Goal: Task Accomplishment & Management: Check status

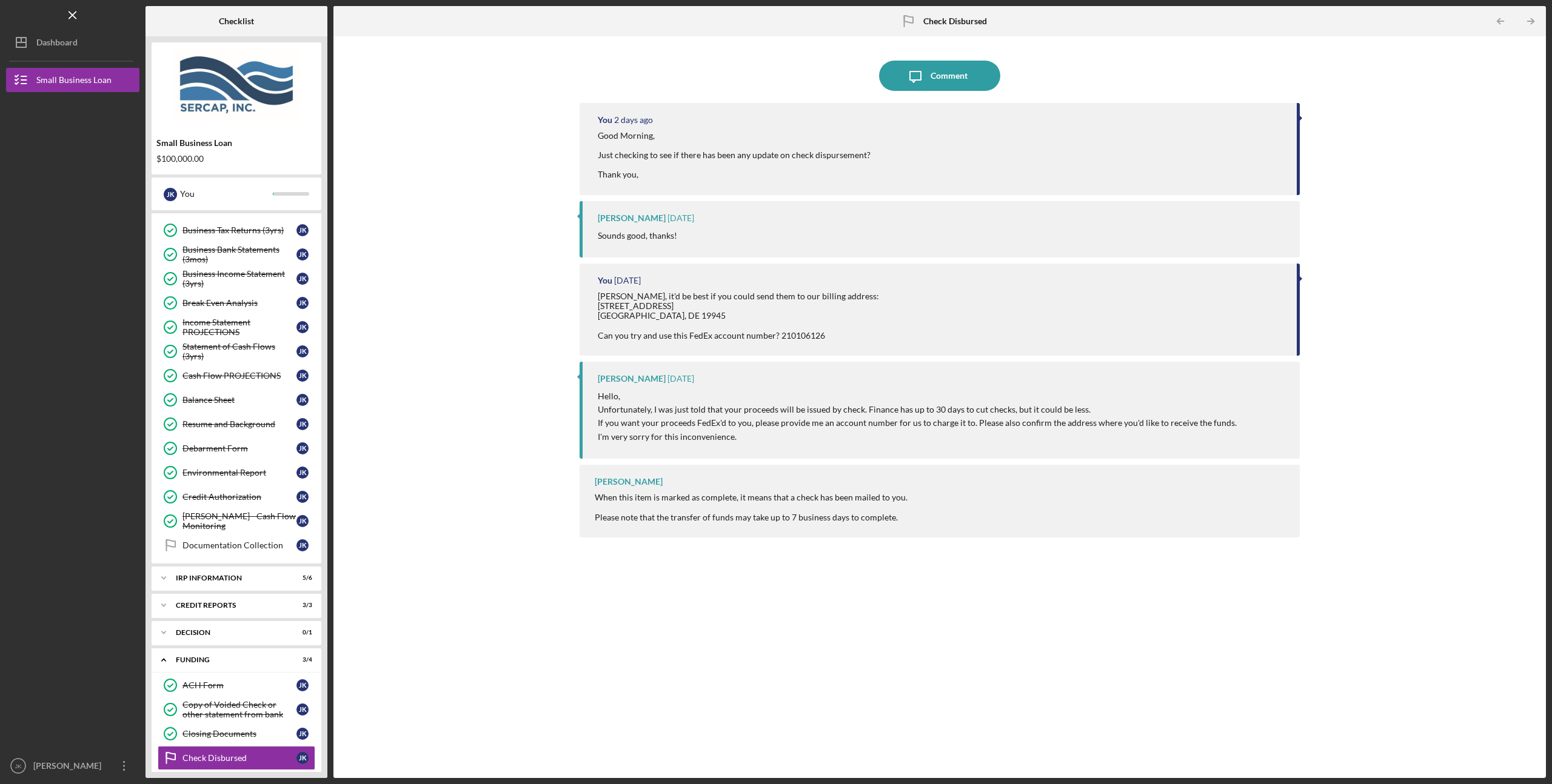
scroll to position [379, 0]
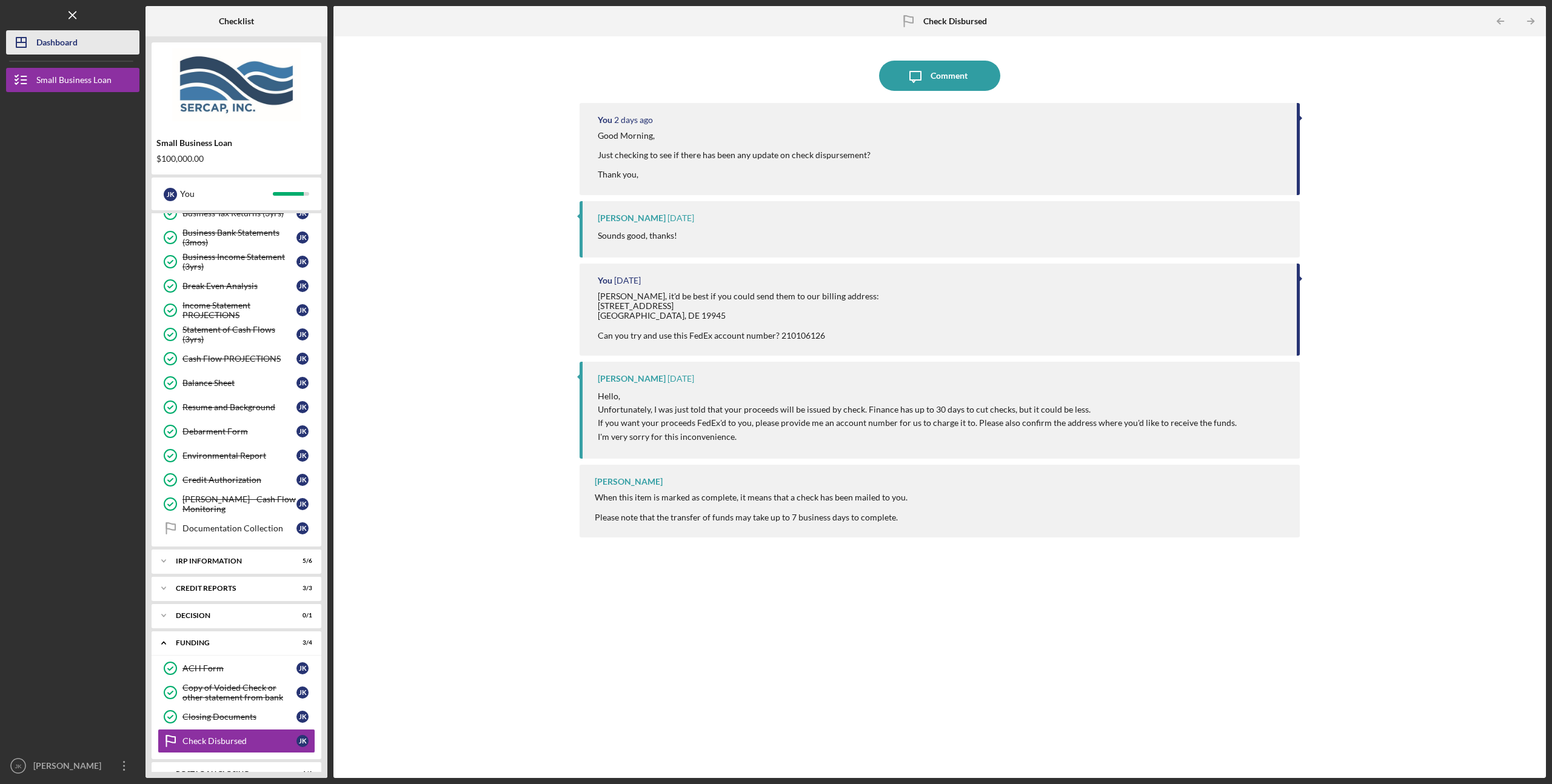
click at [59, 40] on div "Dashboard" at bounding box center [57, 44] width 41 height 27
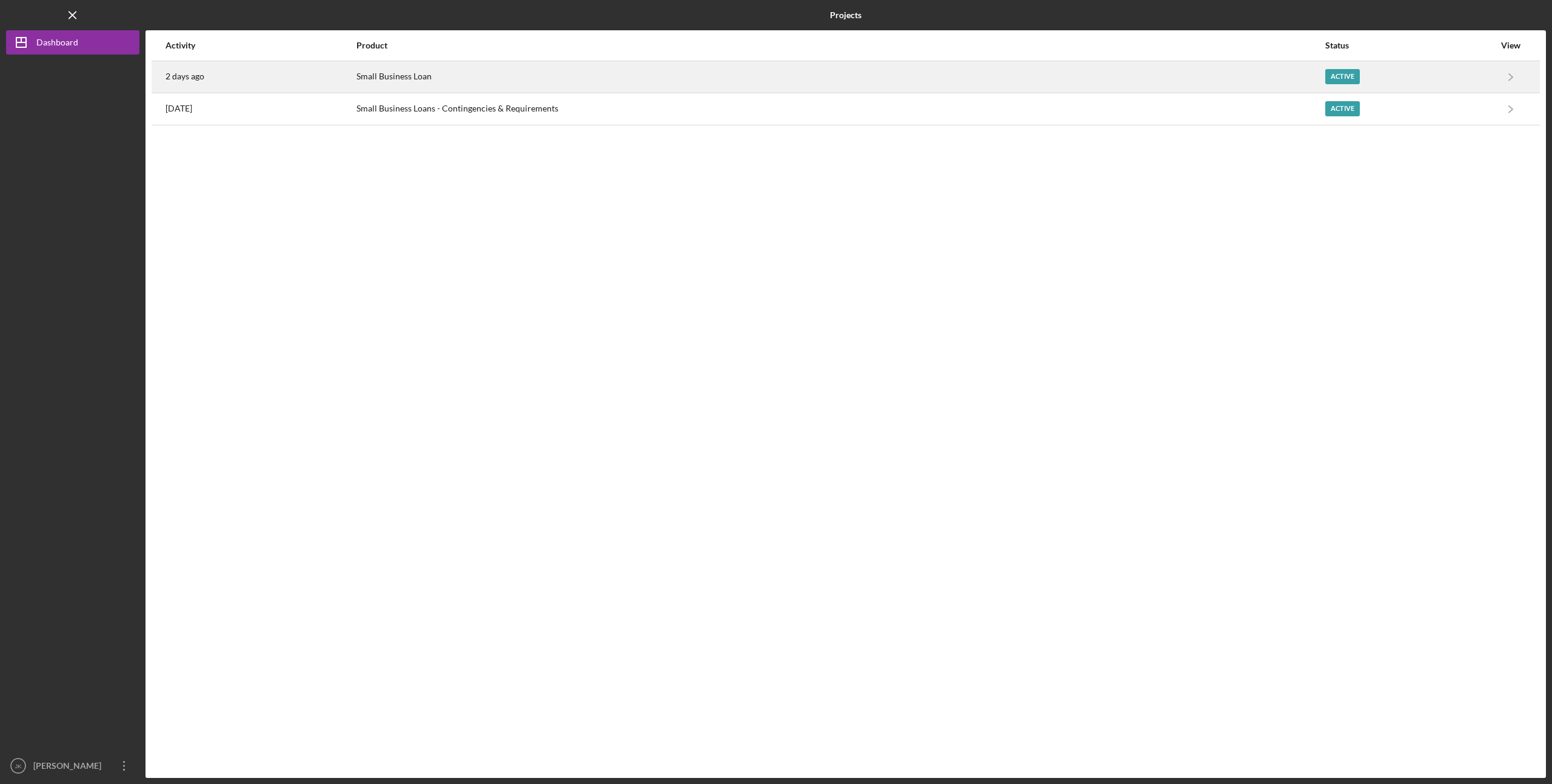
click at [197, 86] on div "2 days ago" at bounding box center [260, 77] width 190 height 30
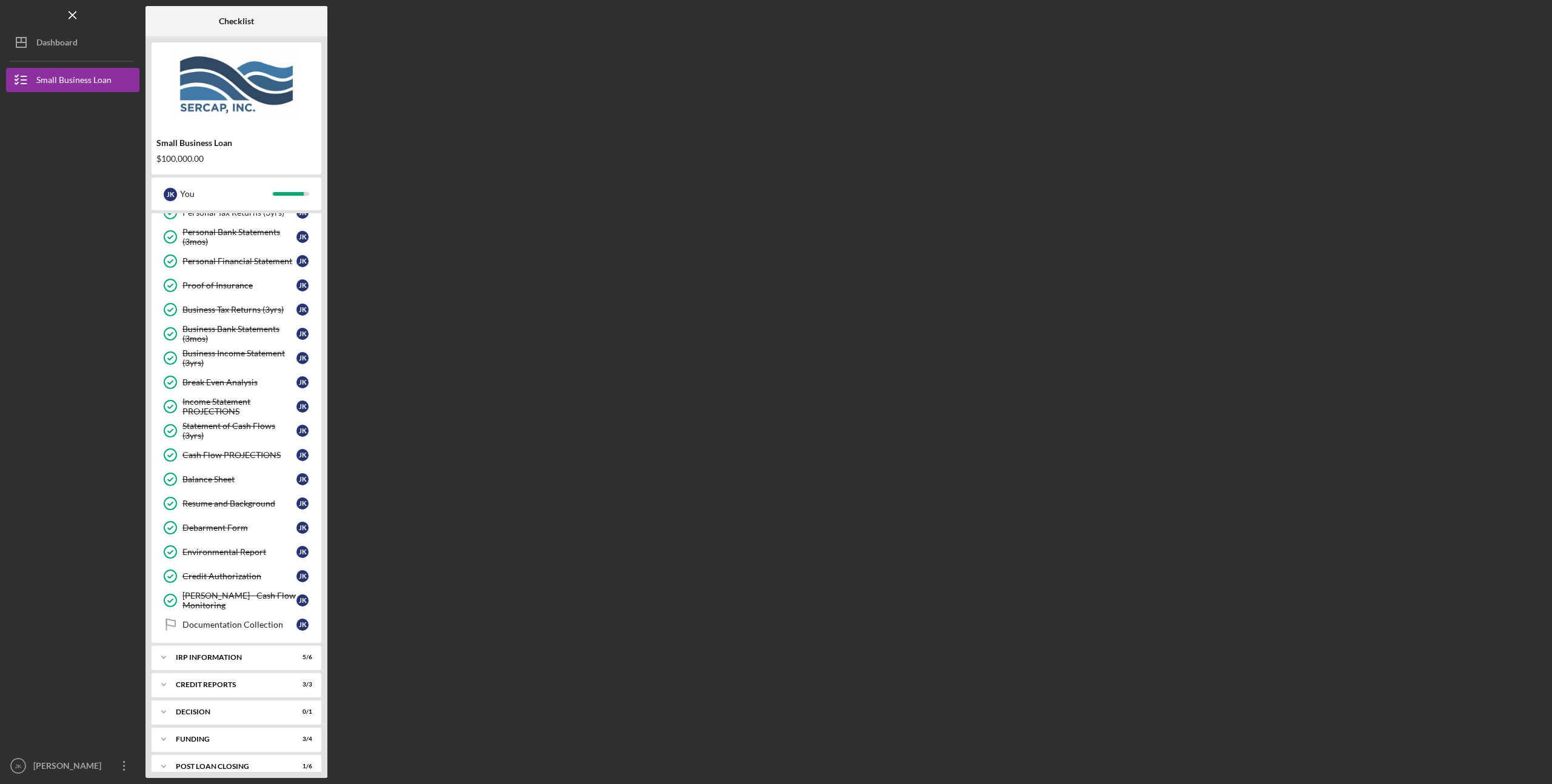
scroll to position [296, 0]
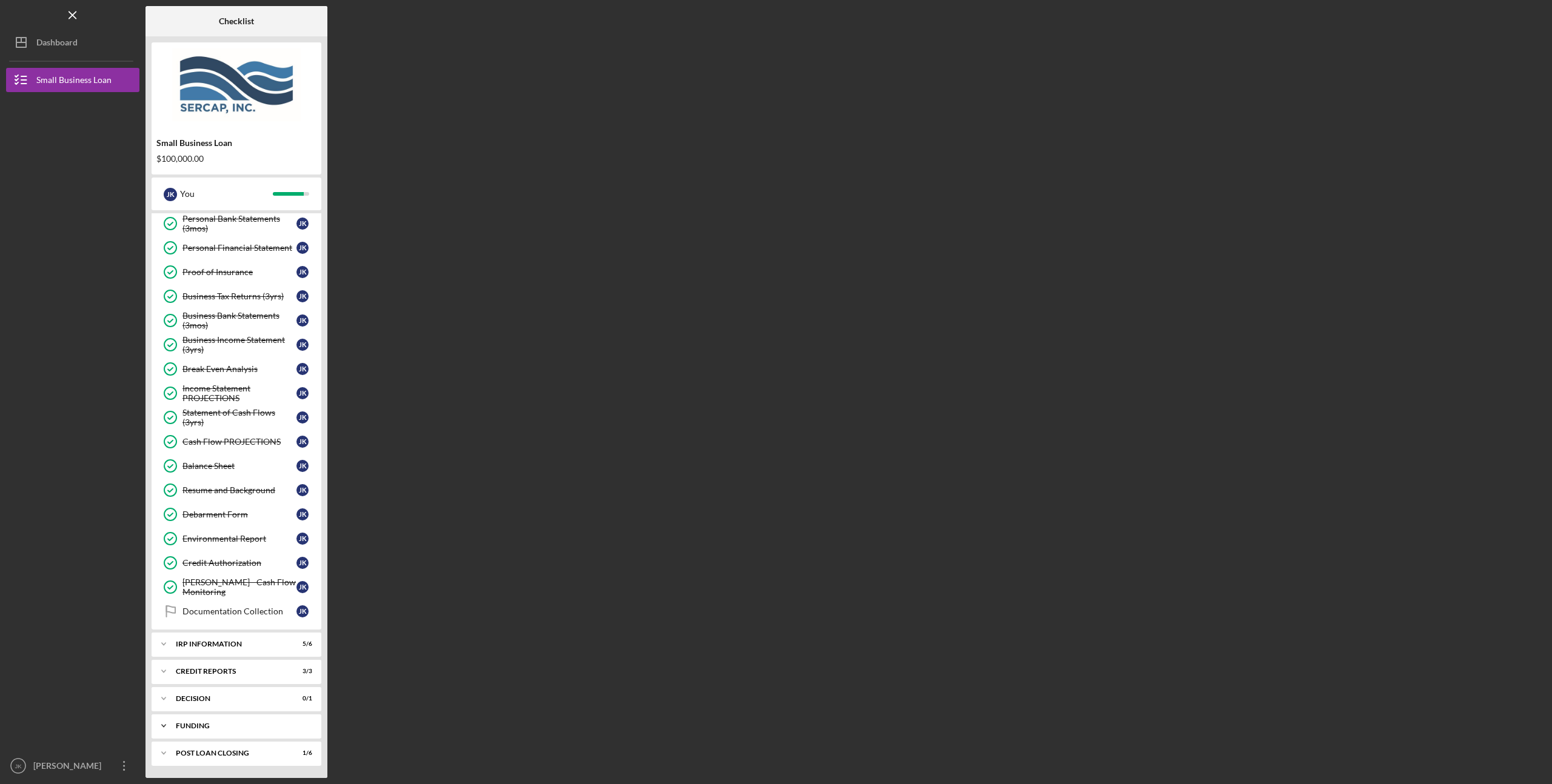
click at [269, 725] on div "Funding" at bounding box center [241, 726] width 131 height 7
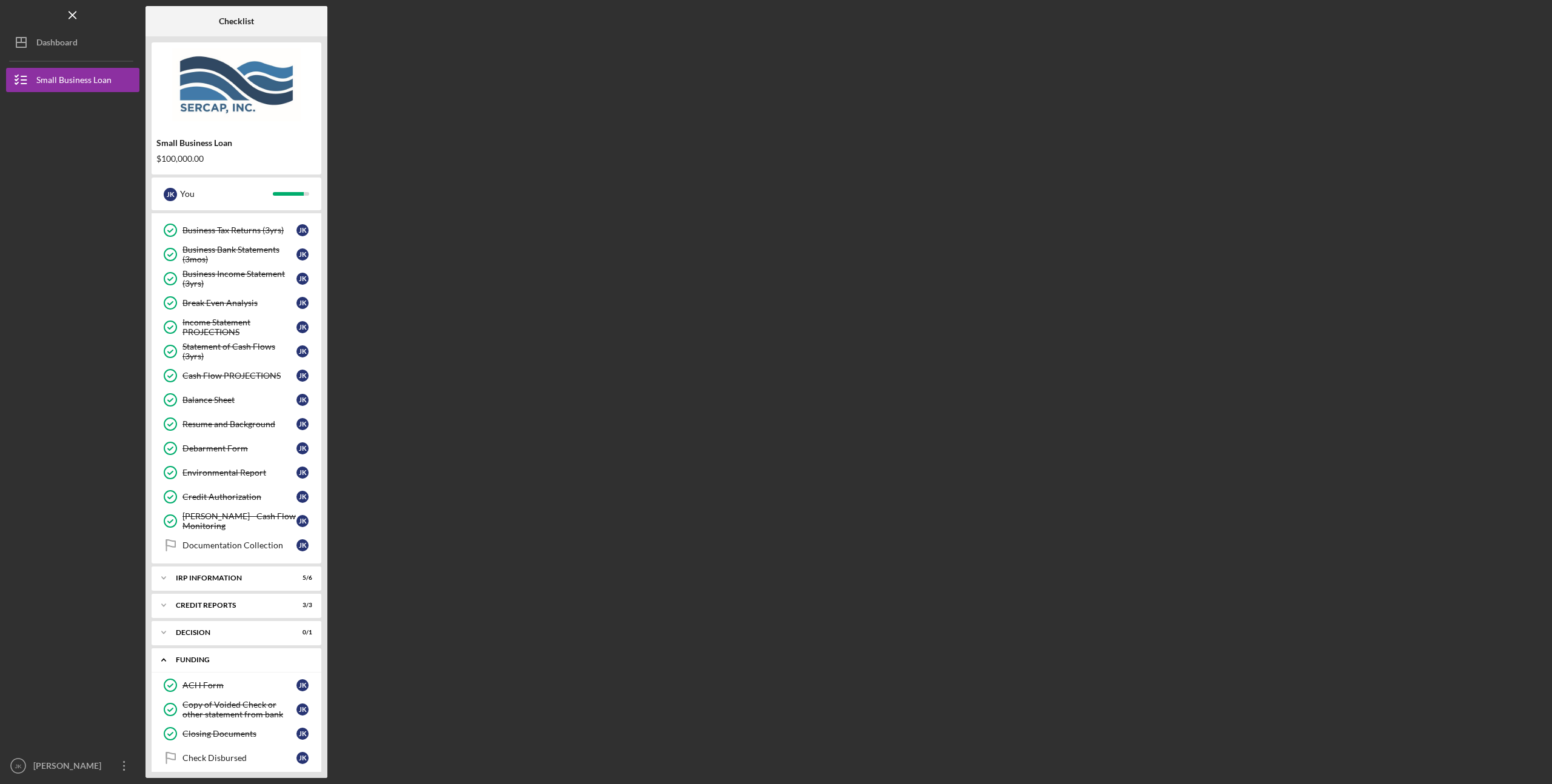
scroll to position [400, 0]
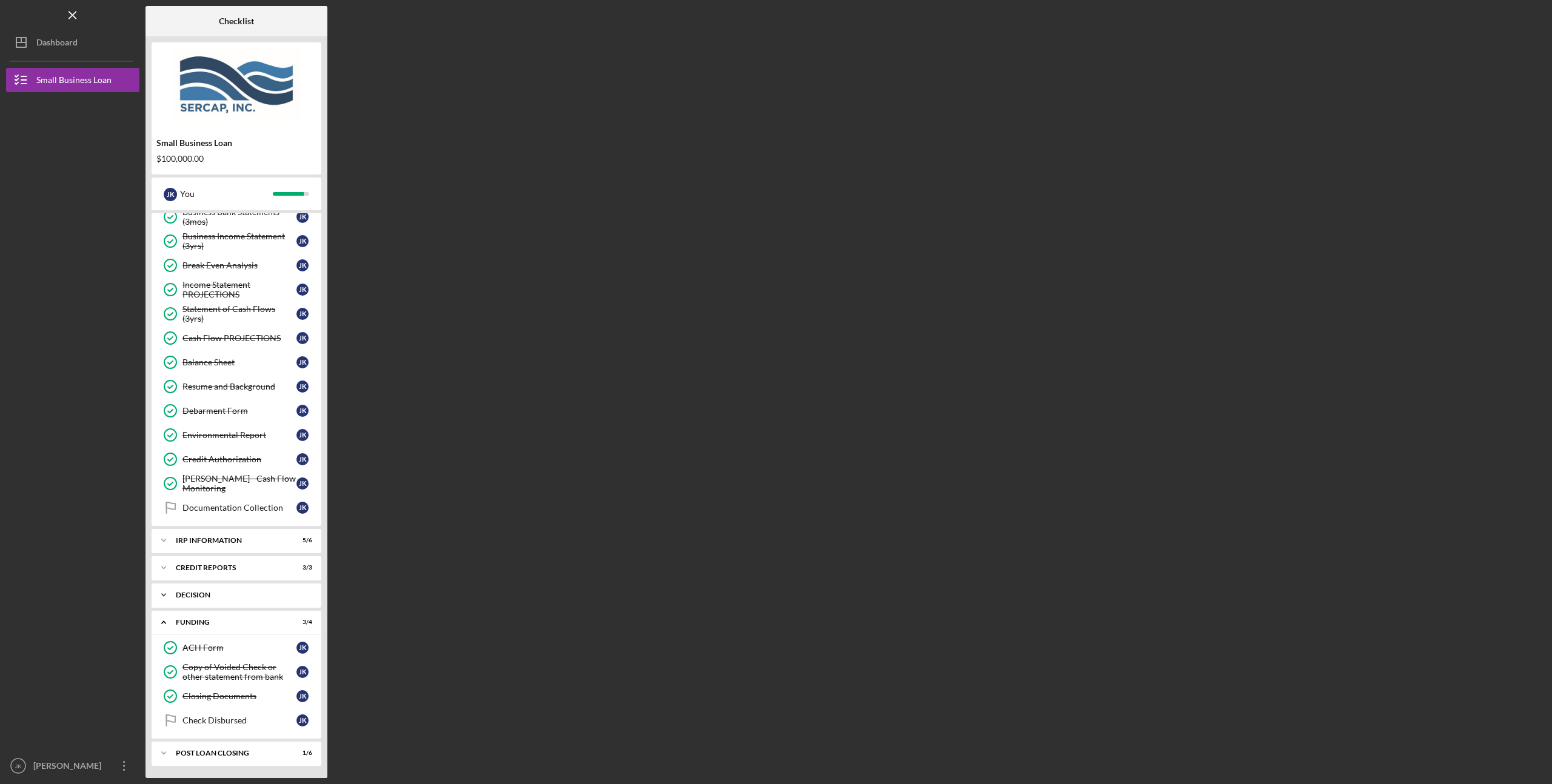
click at [250, 592] on div "Decision" at bounding box center [241, 595] width 131 height 7
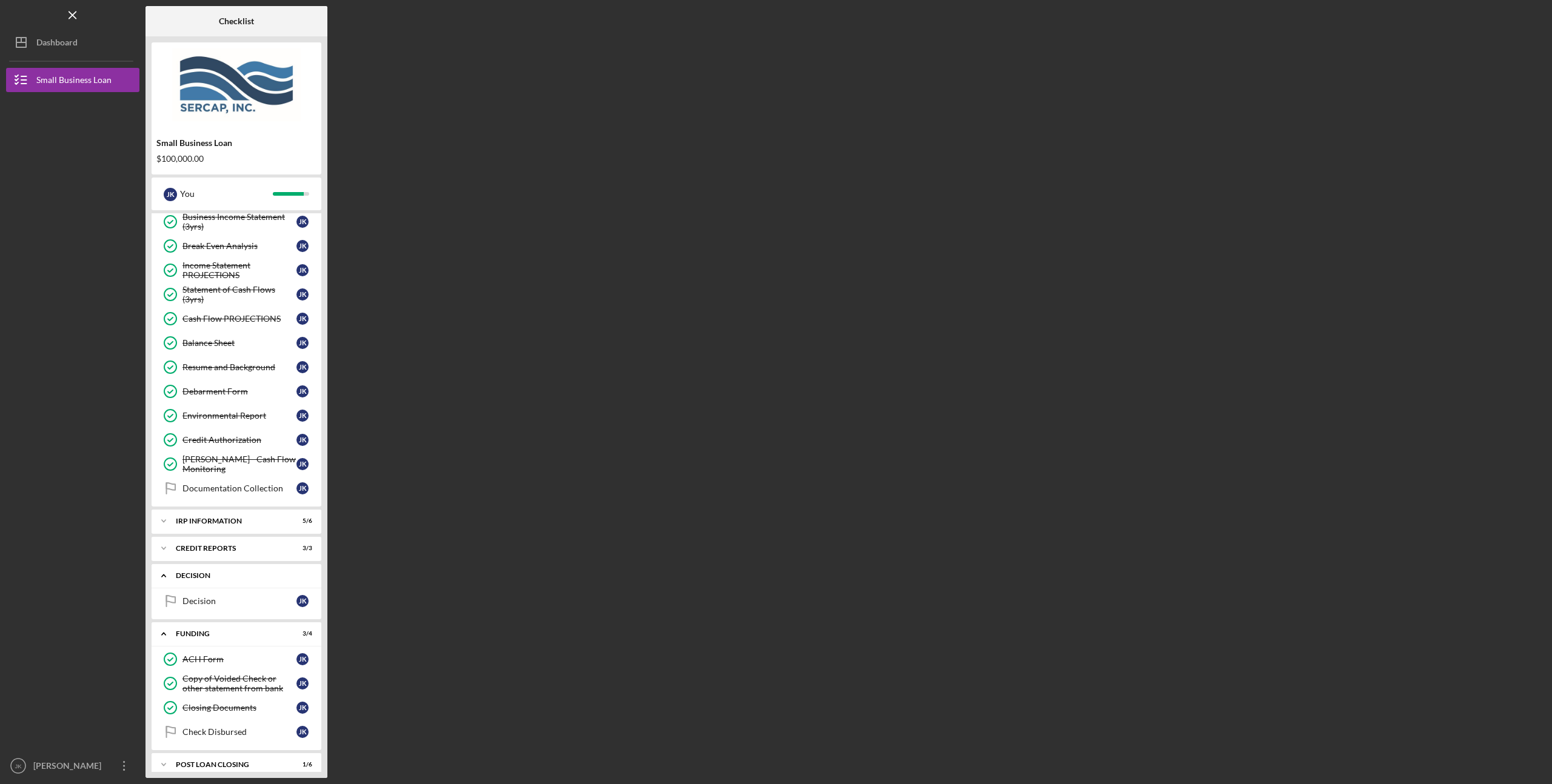
scroll to position [430, 0]
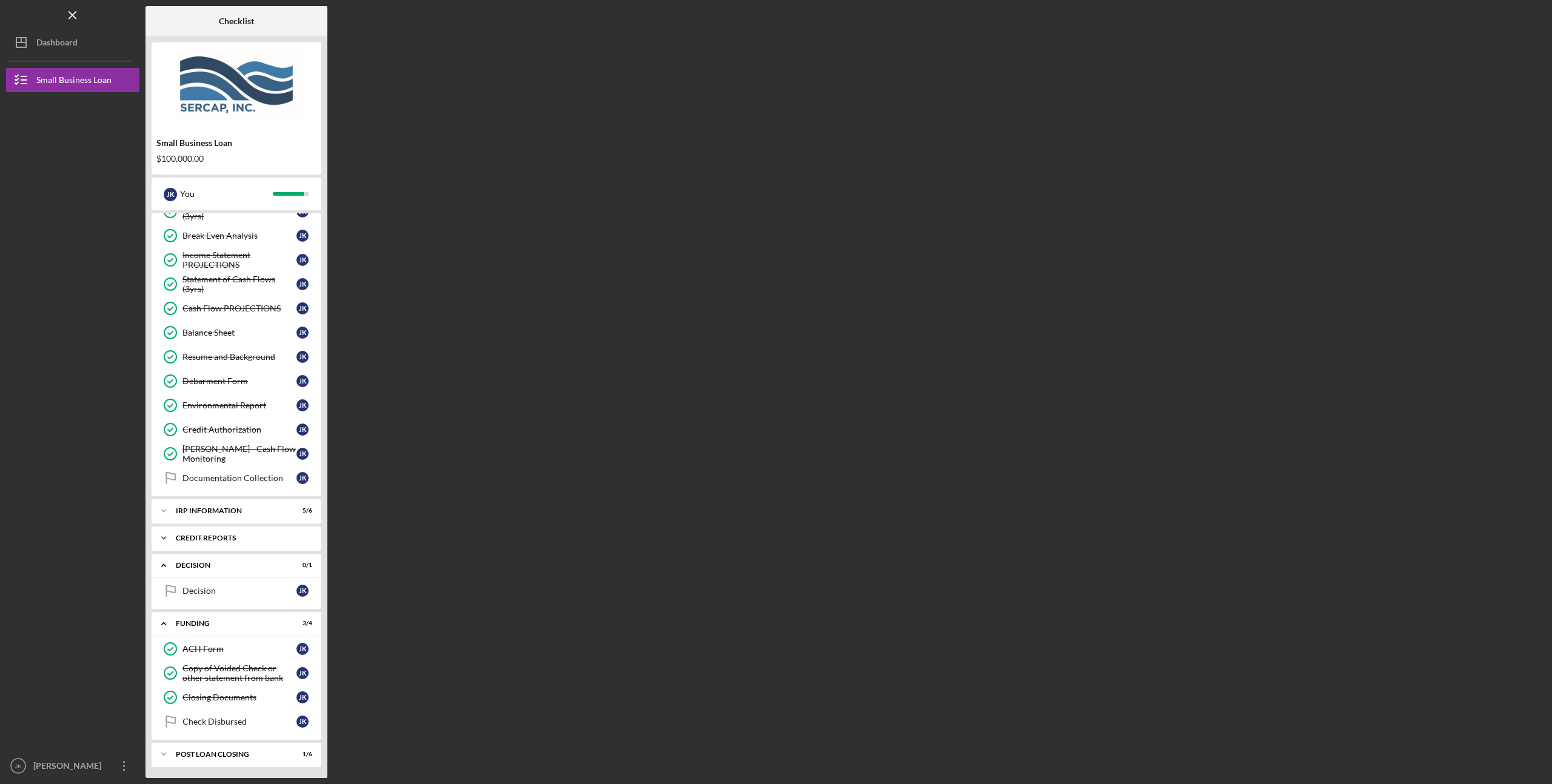
click at [247, 537] on div "credit reports" at bounding box center [241, 538] width 131 height 7
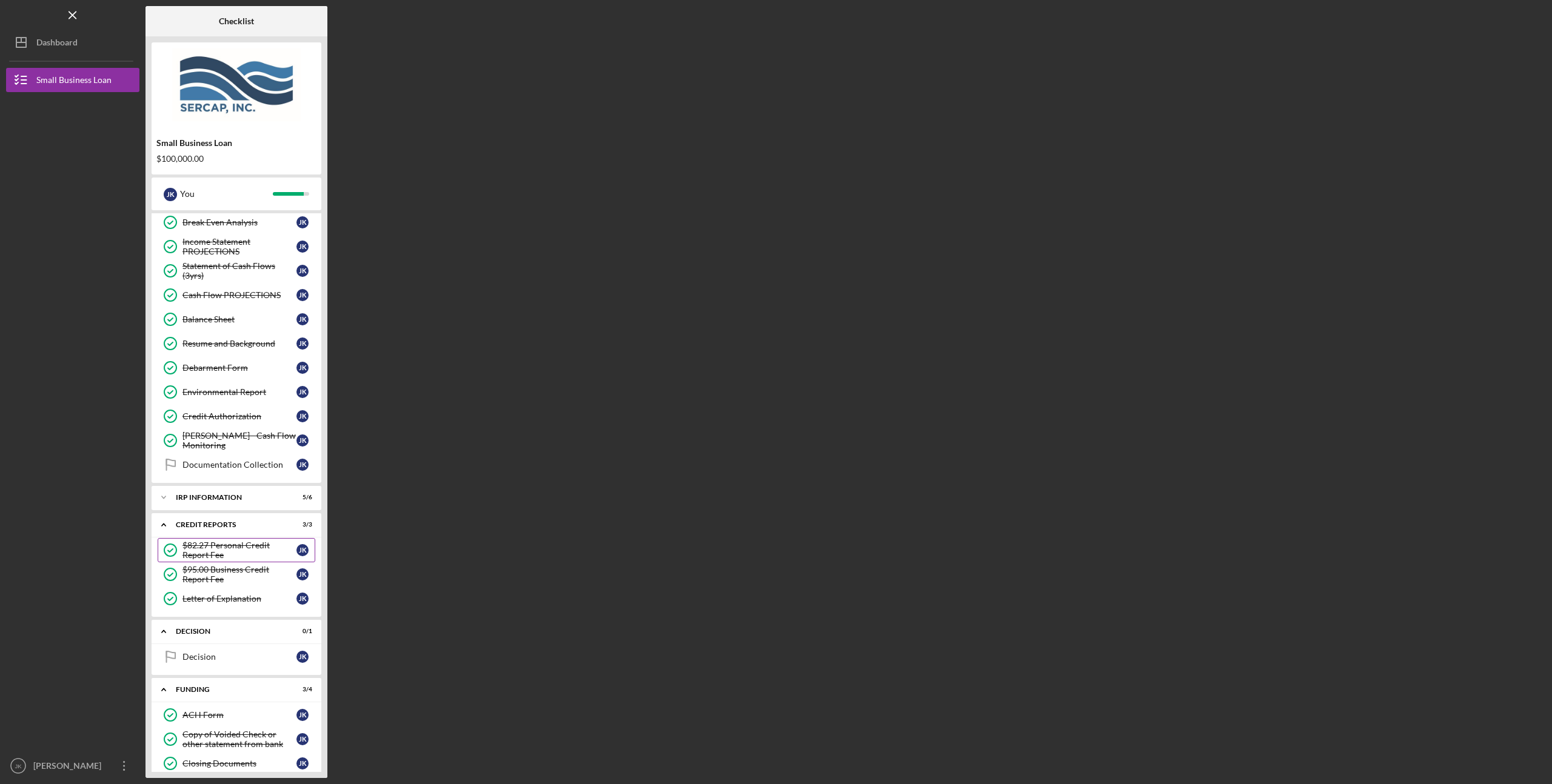
scroll to position [444, 0]
click at [248, 499] on div "IRP Information" at bounding box center [241, 497] width 131 height 7
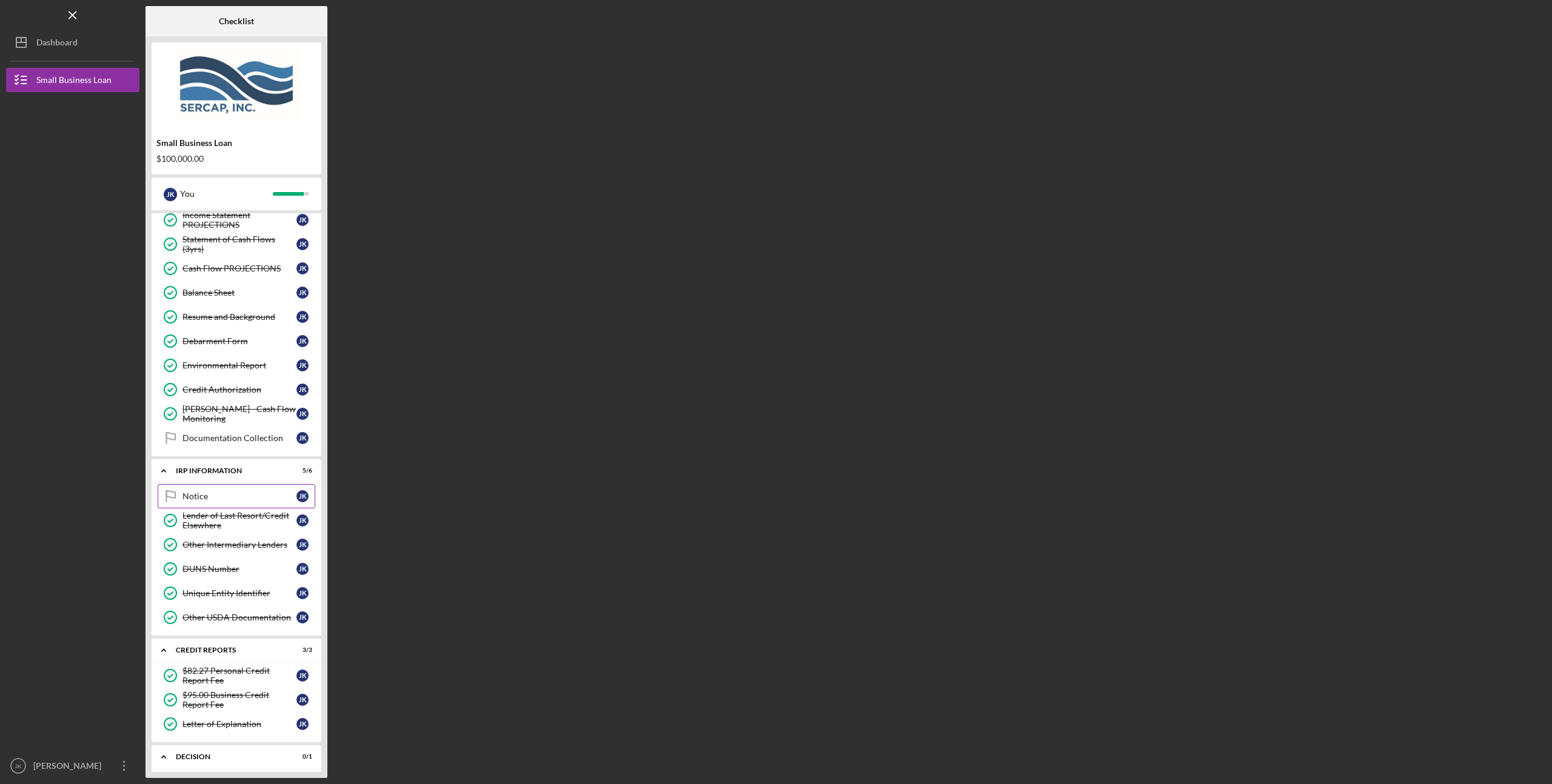
scroll to position [487, 0]
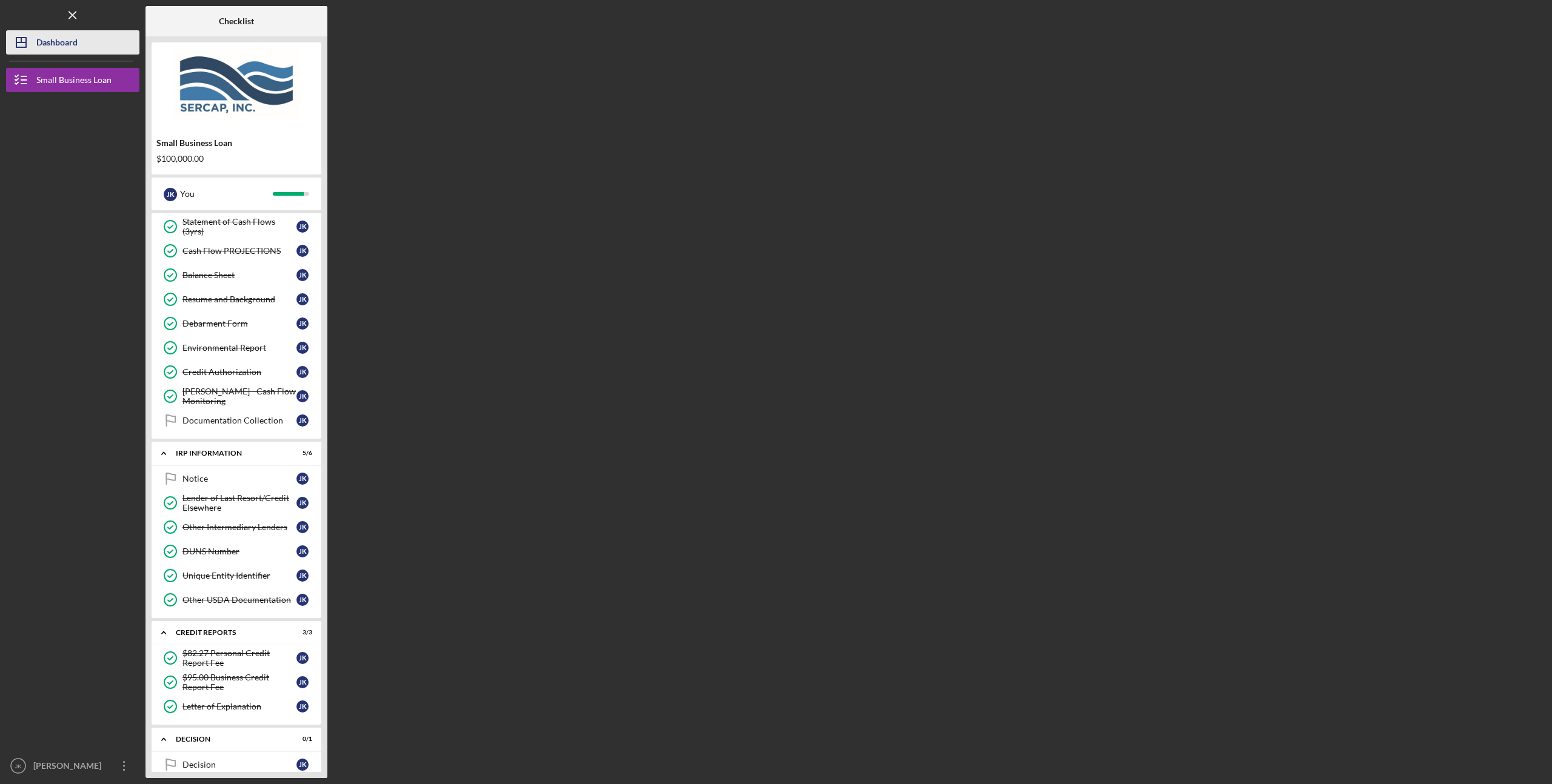
click at [65, 43] on div "Dashboard" at bounding box center [57, 44] width 41 height 27
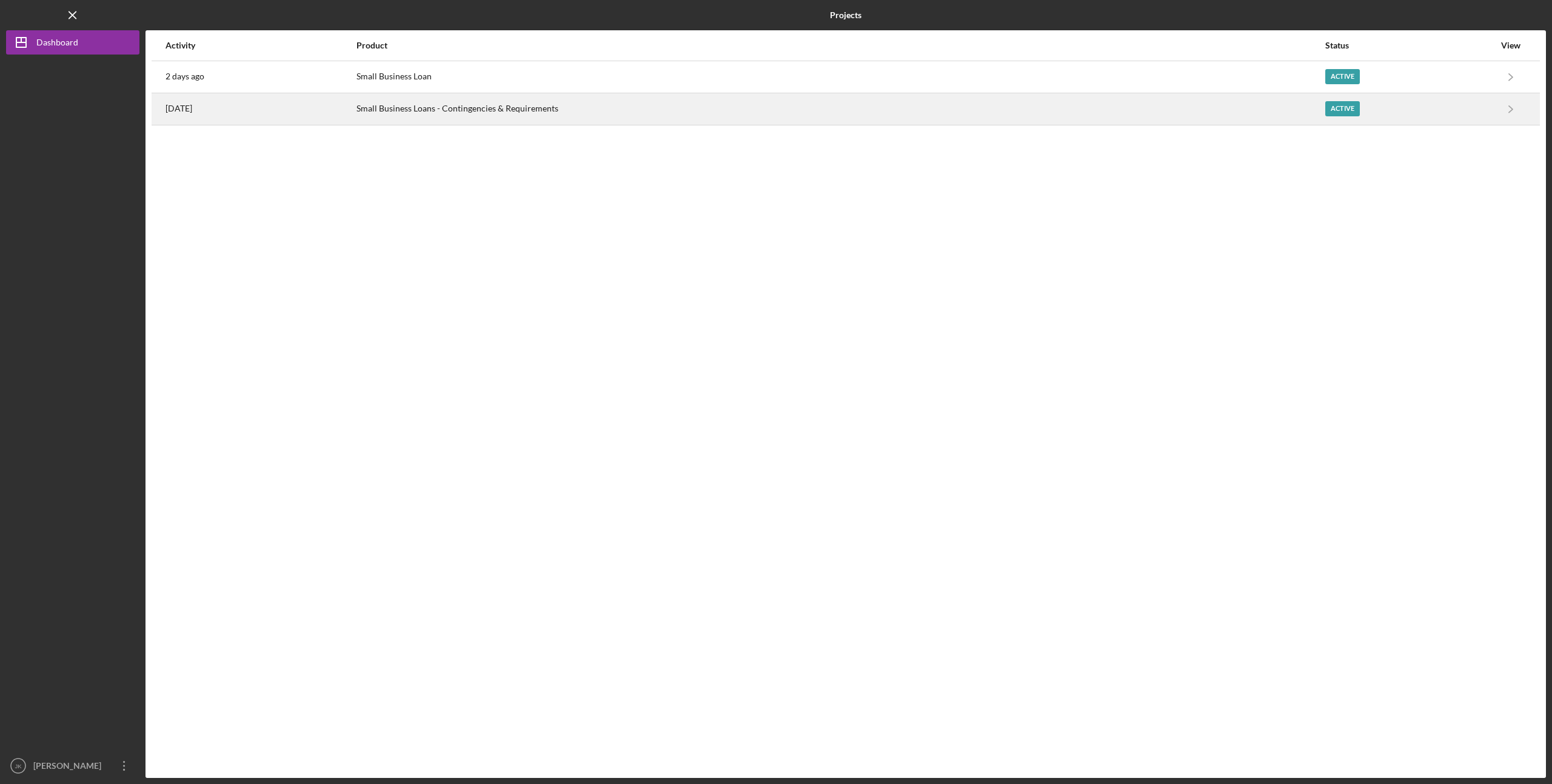
click at [243, 106] on div "[DATE]" at bounding box center [260, 109] width 190 height 30
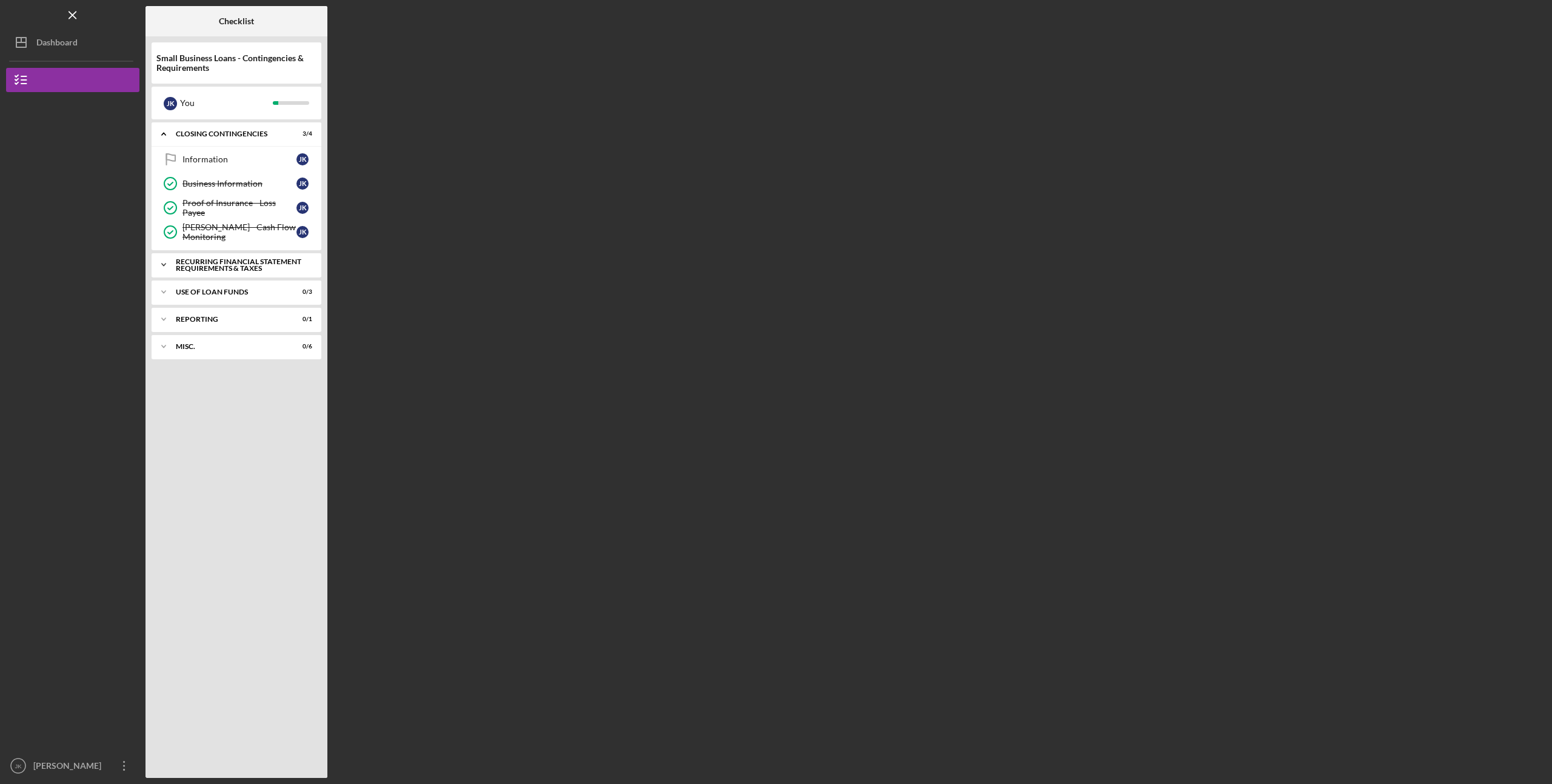
click at [224, 270] on div "Recurring Financial Statement Requirements & Taxes" at bounding box center [241, 264] width 131 height 14
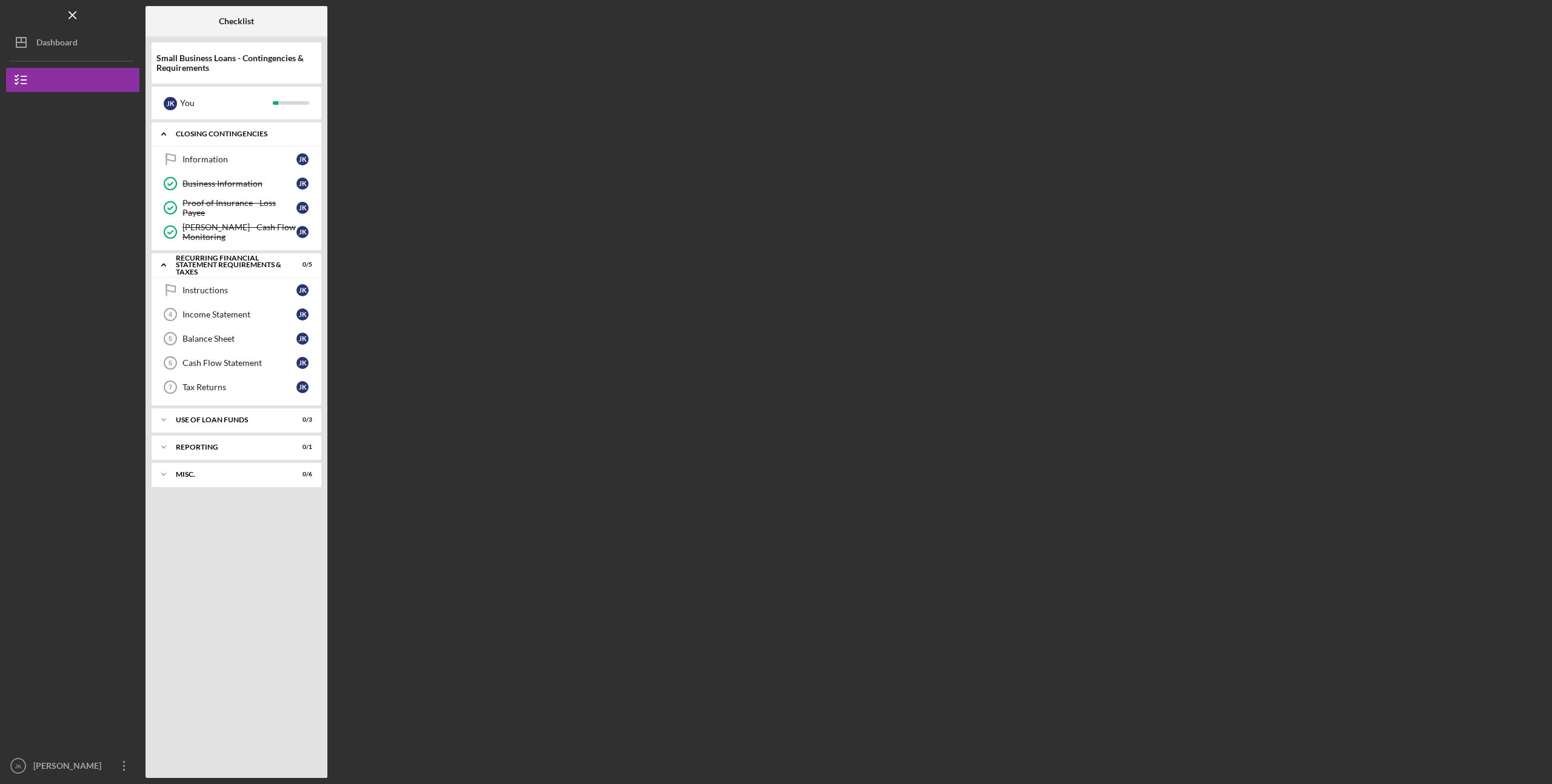
click at [231, 139] on div "Icon/Expander Closing Contingencies 3 / 4" at bounding box center [236, 134] width 170 height 25
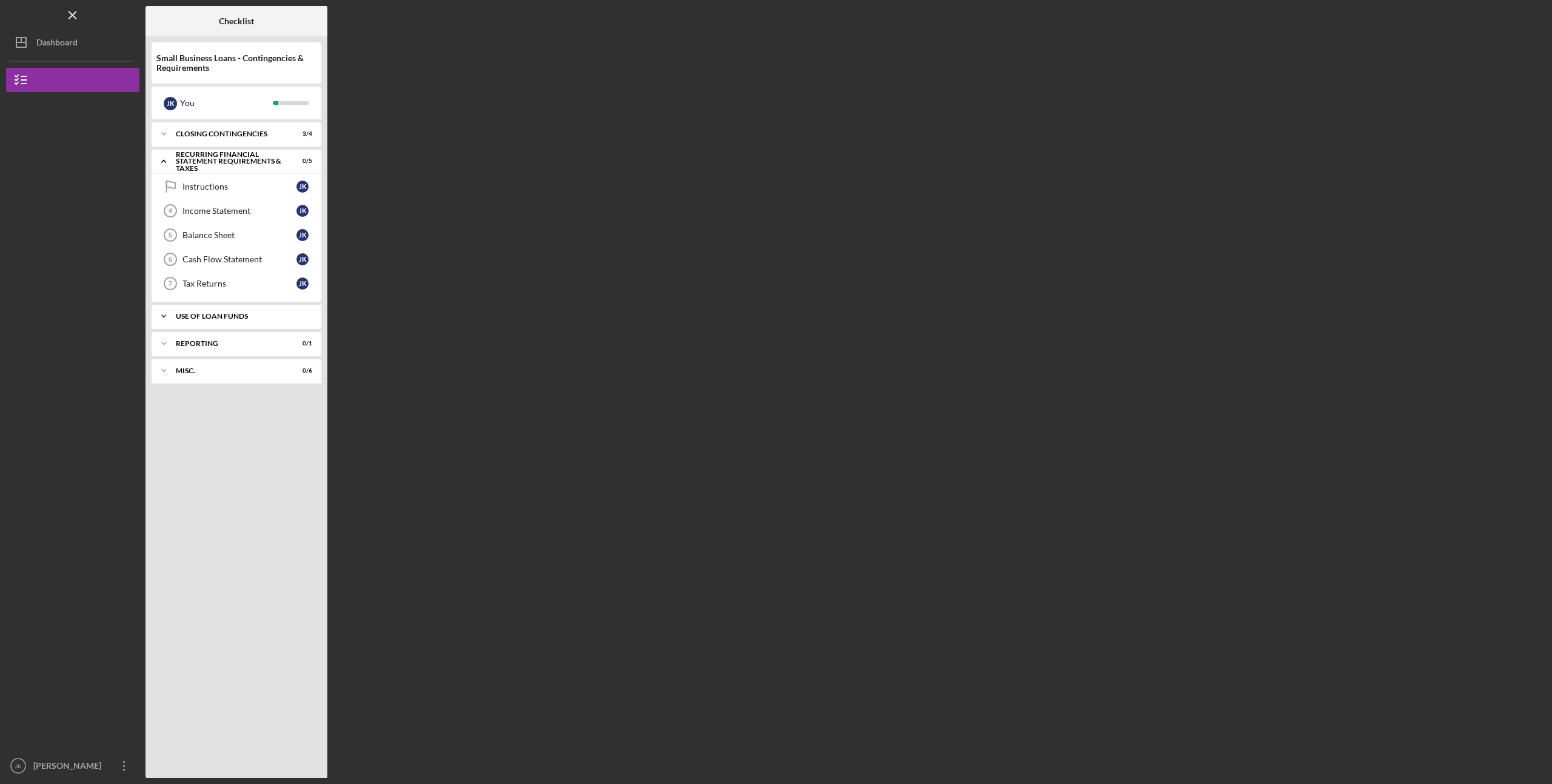
click at [223, 321] on div "Icon/Expander Use of Loan Funds 0 / 3" at bounding box center [236, 316] width 170 height 24
click at [221, 418] on div "Icon/Expander Reporting 0 / 1" at bounding box center [236, 422] width 170 height 24
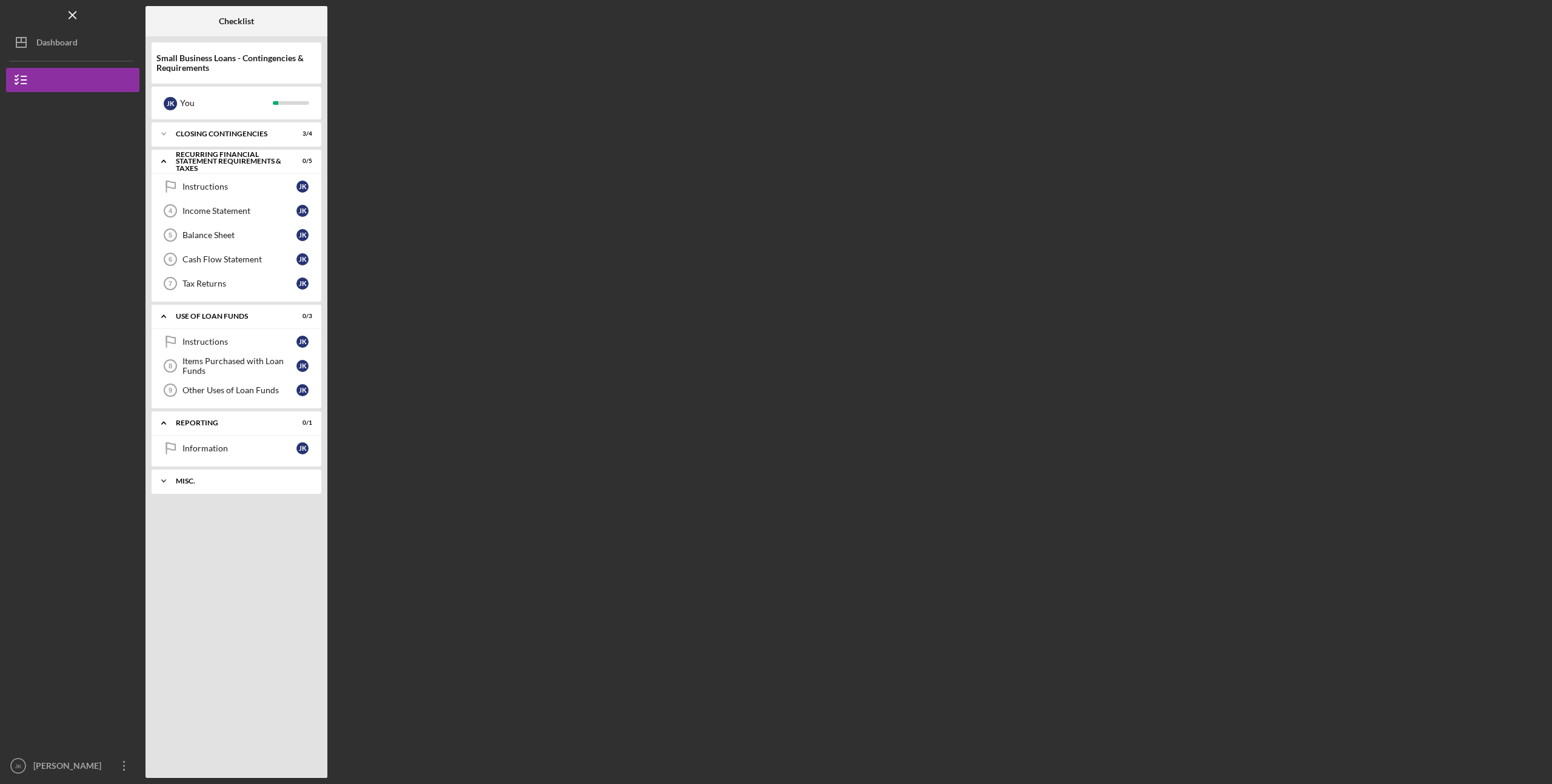
click at [220, 478] on div "Misc." at bounding box center [241, 480] width 131 height 7
